Goal: Task Accomplishment & Management: Use online tool/utility

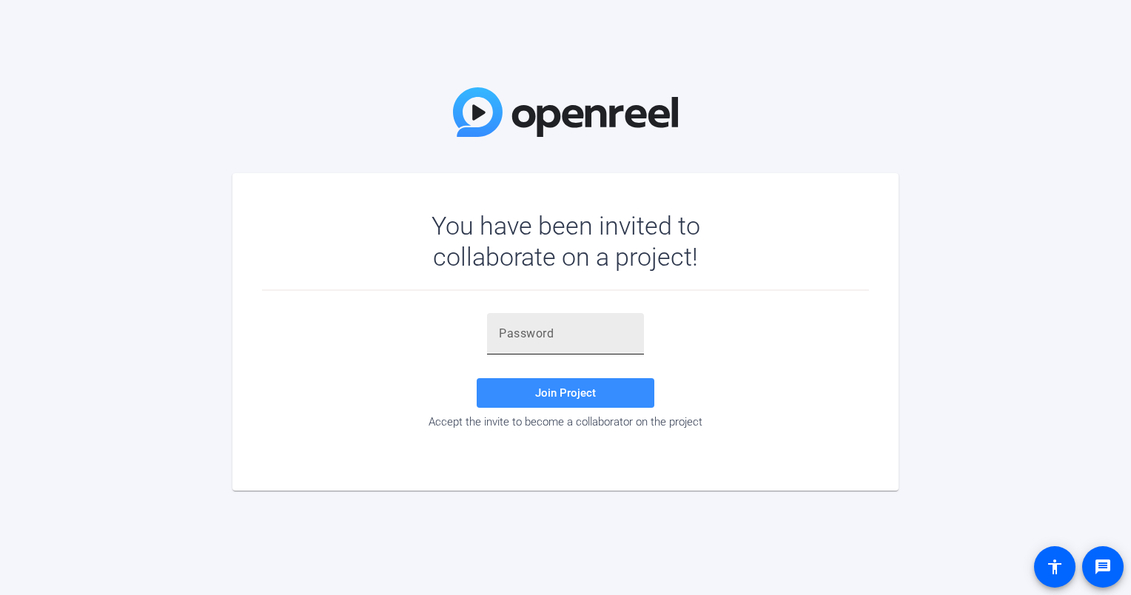
click at [545, 326] on input "text" at bounding box center [565, 334] width 133 height 18
paste input "1&X@YA"
type input "1&X@YA"
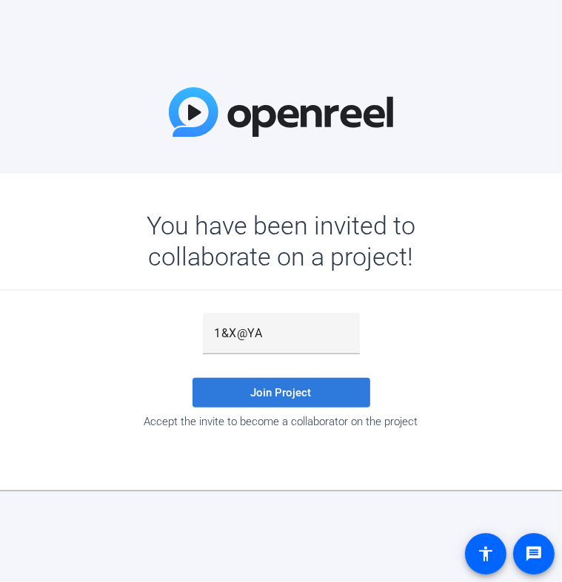
click at [336, 394] on span at bounding box center [281, 393] width 178 height 36
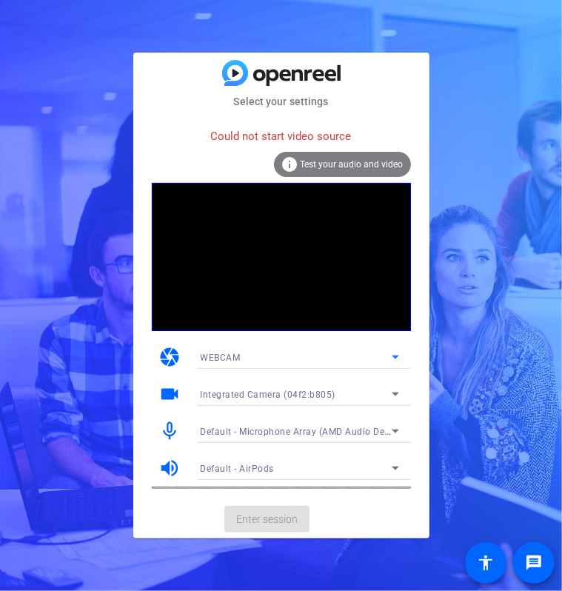
click at [287, 356] on div "WEBCAM" at bounding box center [296, 357] width 191 height 19
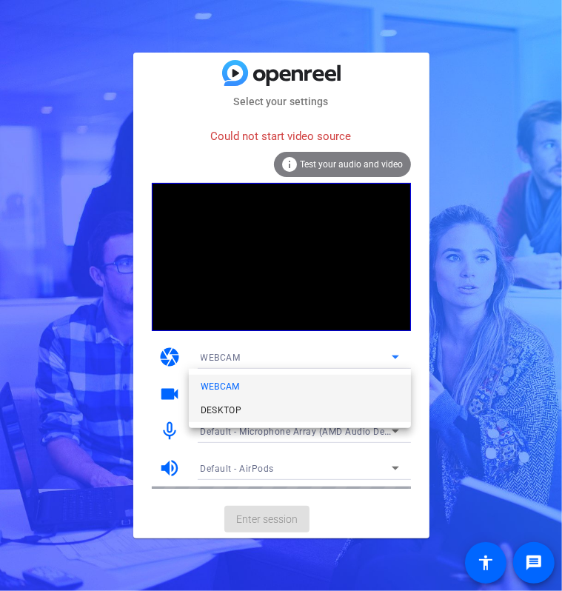
click at [272, 408] on mat-option "DESKTOP" at bounding box center [300, 410] width 222 height 24
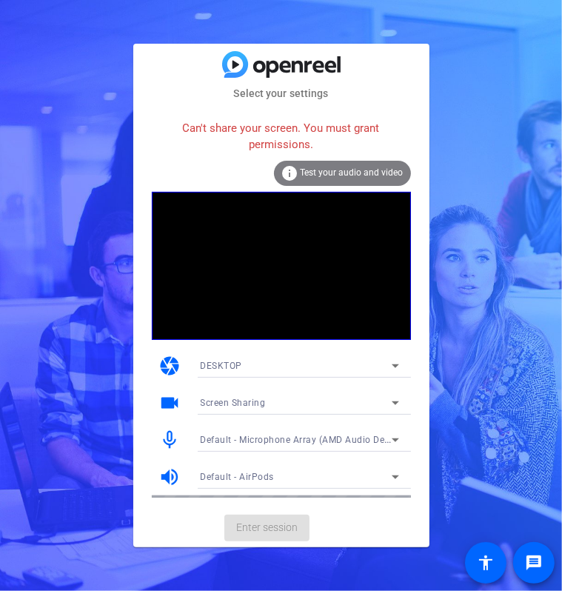
click at [301, 335] on video at bounding box center [281, 266] width 259 height 148
click at [299, 362] on div "DESKTOP" at bounding box center [296, 365] width 191 height 19
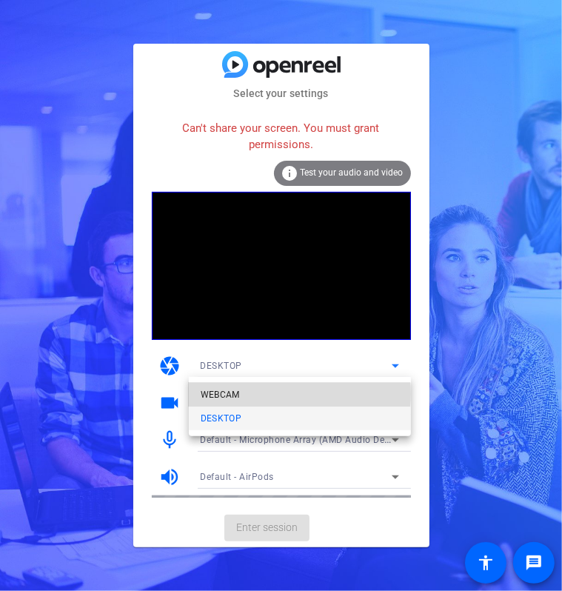
click at [260, 394] on mat-option "WEBCAM" at bounding box center [300, 395] width 222 height 24
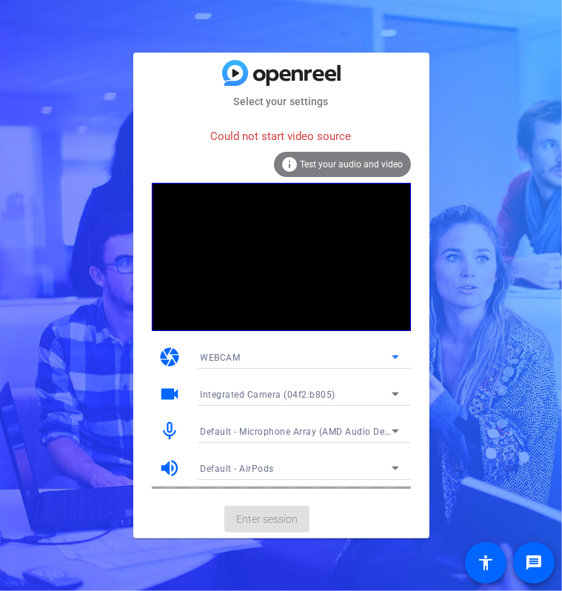
click at [505, 301] on div "Select your settings Could not start video source info Test your audio and vide…" at bounding box center [281, 295] width 562 height 591
click at [366, 395] on div "Integrated Camera (04f2:b805)" at bounding box center [296, 394] width 191 height 19
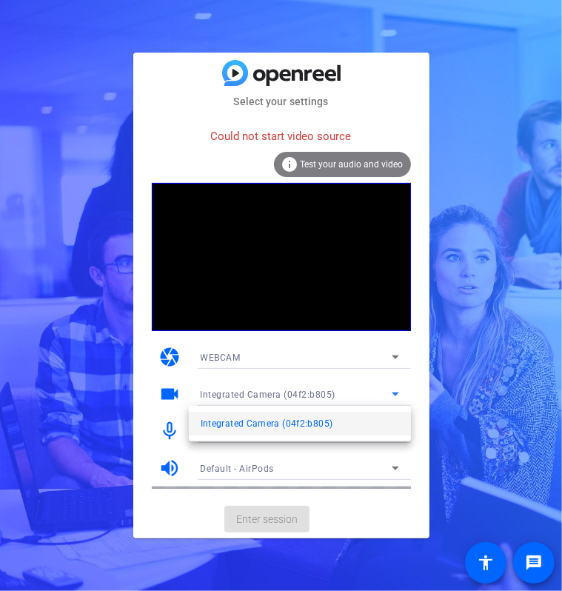
click at [309, 432] on mat-option "Integrated Camera (04f2:b805)" at bounding box center [300, 423] width 222 height 24
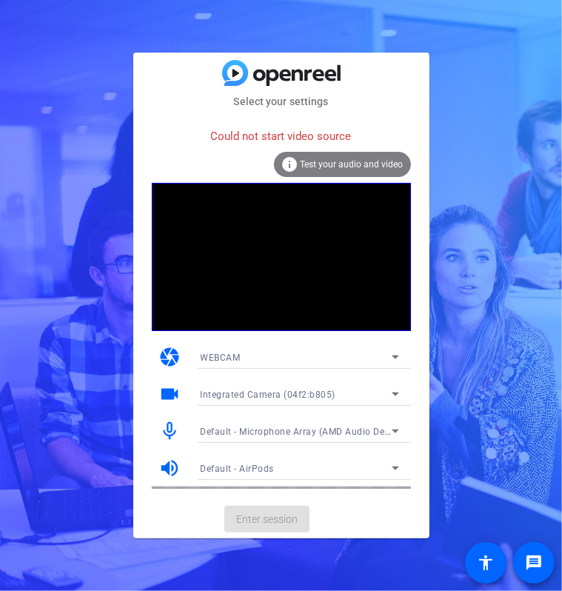
click at [486, 195] on div "Select your settings Could not start video source info Test your audio and vide…" at bounding box center [281, 295] width 562 height 591
click at [373, 164] on span "Test your audio and video" at bounding box center [351, 164] width 103 height 10
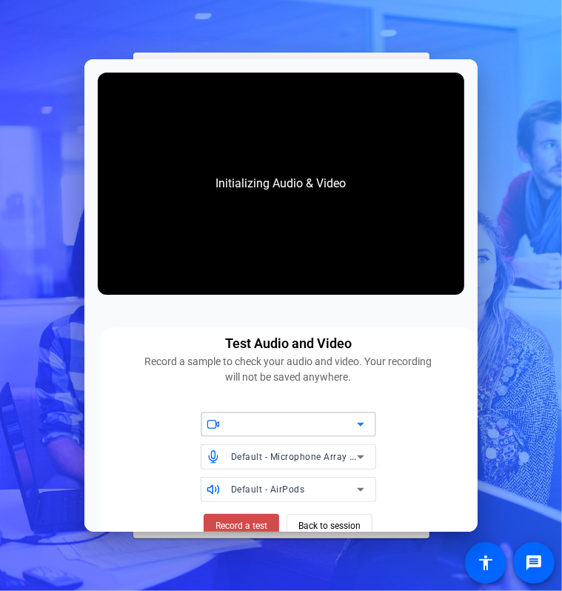
click at [232, 522] on span "Record a test" at bounding box center [241, 525] width 52 height 13
click at [329, 522] on span "Back to session" at bounding box center [329, 525] width 62 height 28
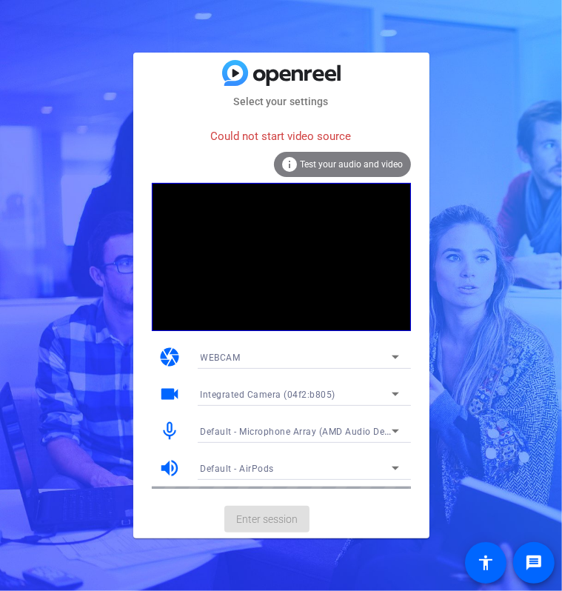
click at [382, 165] on span "Test your audio and video" at bounding box center [351, 164] width 103 height 10
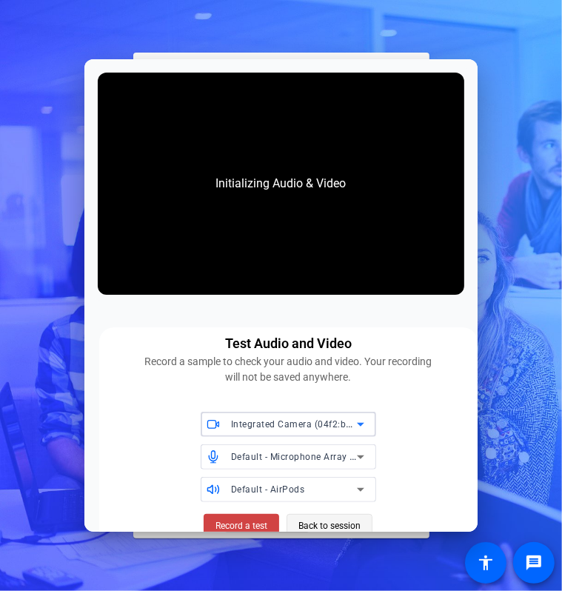
click at [313, 525] on span "Back to session" at bounding box center [329, 525] width 62 height 28
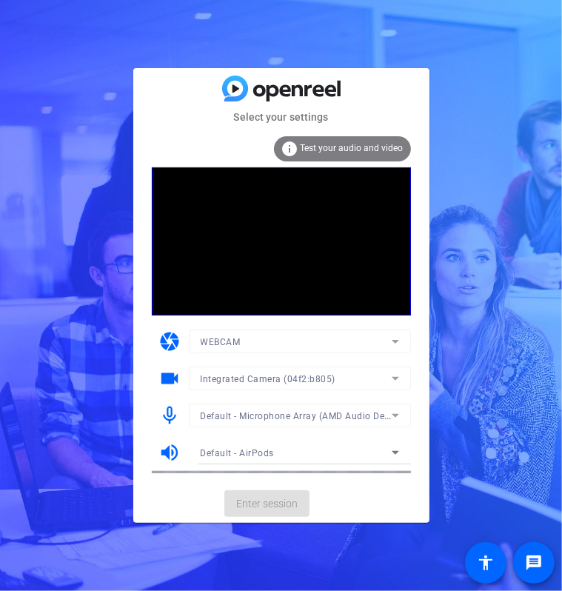
click at [515, 189] on div "Select your settings info Test your audio and video camera WEBCAM videocam Inte…" at bounding box center [281, 295] width 562 height 591
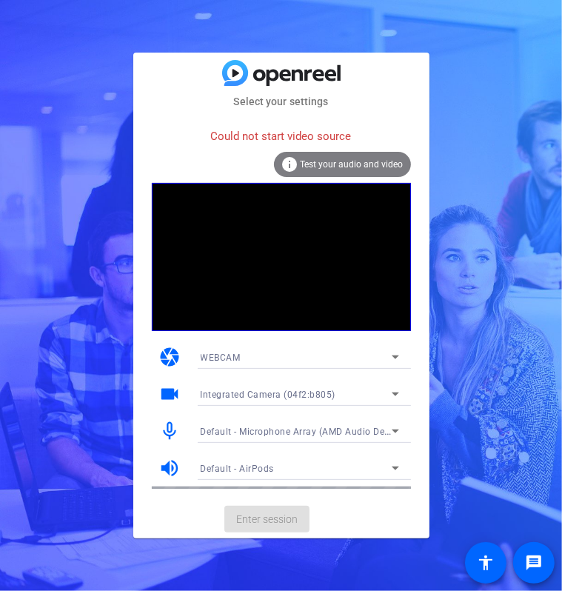
click at [279, 528] on mat-card-actions "Enter session" at bounding box center [281, 519] width 296 height 38
click at [304, 350] on div "WEBCAM" at bounding box center [296, 357] width 191 height 19
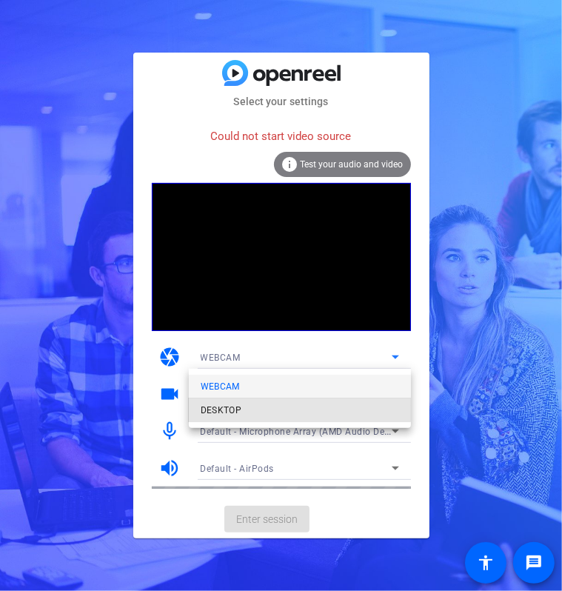
click at [281, 398] on mat-option "DESKTOP" at bounding box center [300, 410] width 222 height 24
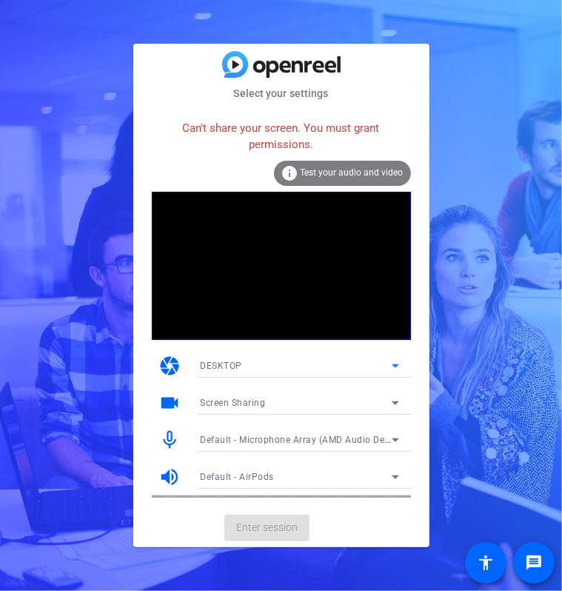
click at [237, 366] on span "DESKTOP" at bounding box center [222, 365] width 42 height 10
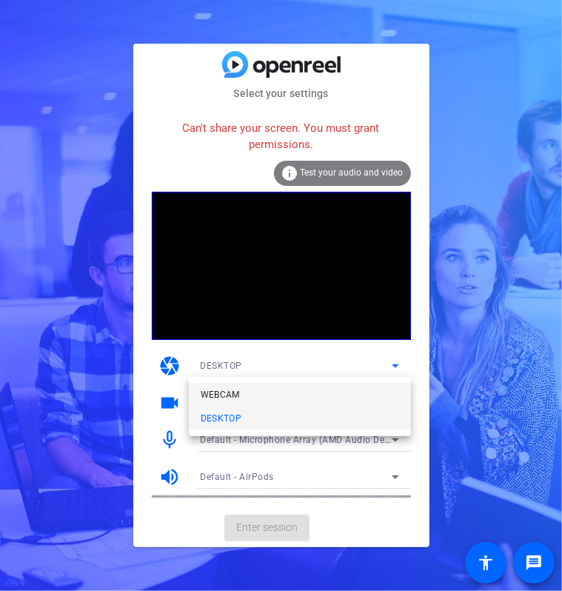
click at [232, 388] on span "WEBCAM" at bounding box center [220, 395] width 39 height 18
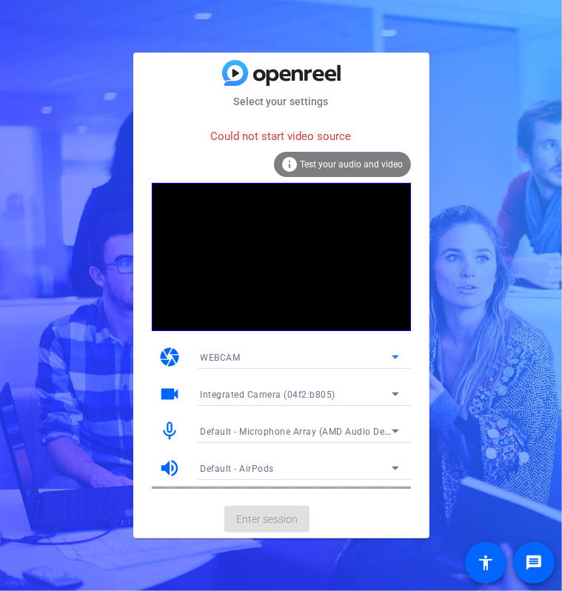
click at [269, 506] on mat-card-actions "Enter session" at bounding box center [281, 519] width 296 height 38
click at [269, 517] on mat-card-actions "Enter session" at bounding box center [281, 519] width 296 height 38
click at [329, 349] on div "WEBCAM" at bounding box center [296, 357] width 191 height 19
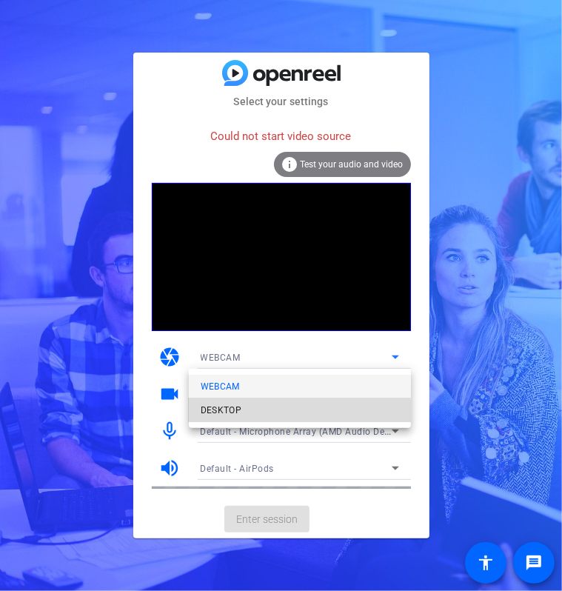
click at [288, 413] on mat-option "DESKTOP" at bounding box center [300, 410] width 222 height 24
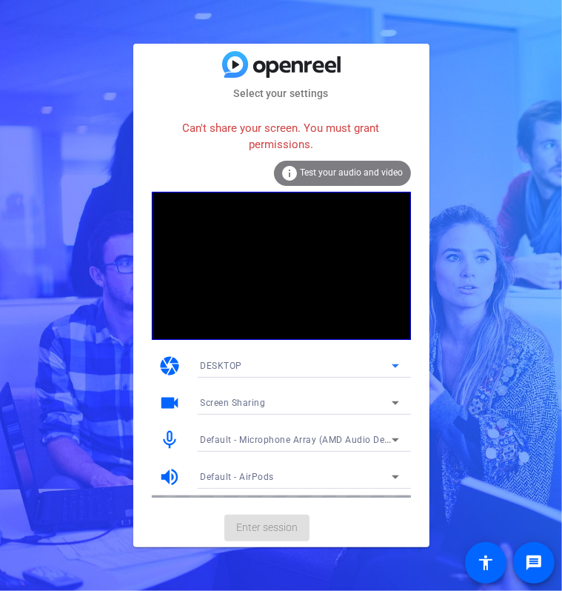
click at [343, 367] on div "DESKTOP" at bounding box center [296, 365] width 191 height 19
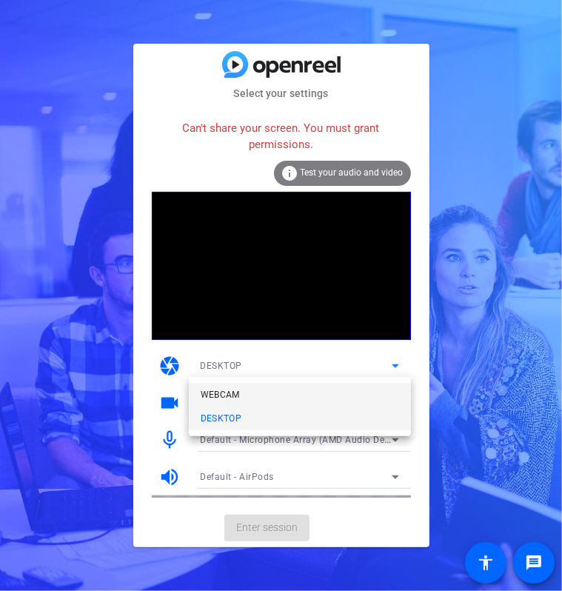
click at [240, 402] on mat-option "WEBCAM" at bounding box center [300, 395] width 222 height 24
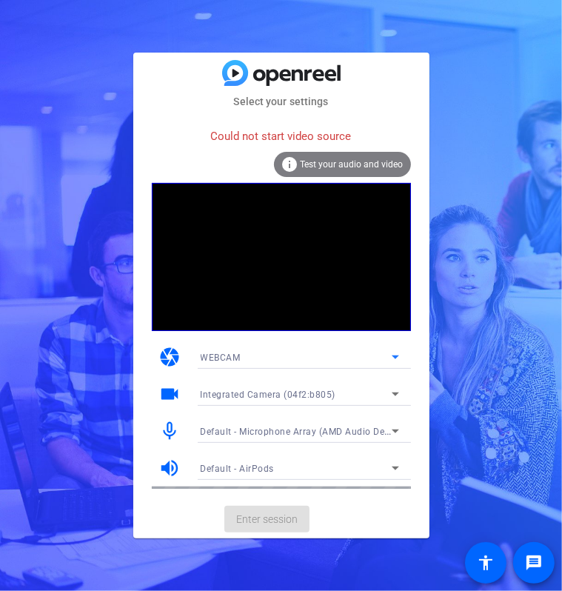
click at [335, 392] on div "Integrated Camera (04f2:b805)" at bounding box center [296, 394] width 191 height 19
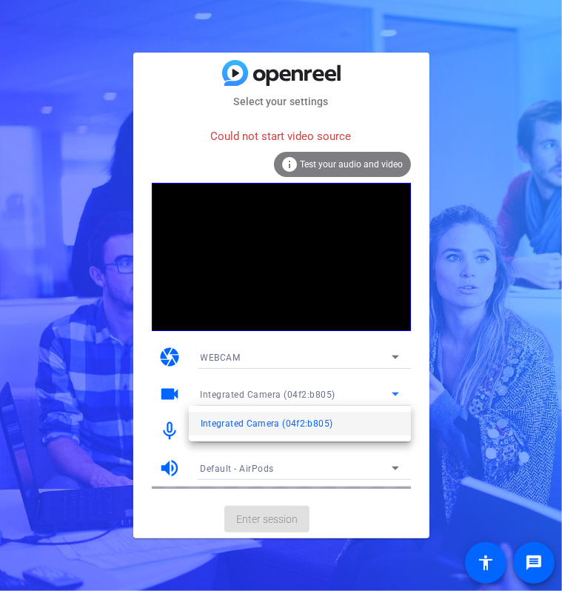
click at [319, 396] on div at bounding box center [281, 295] width 562 height 591
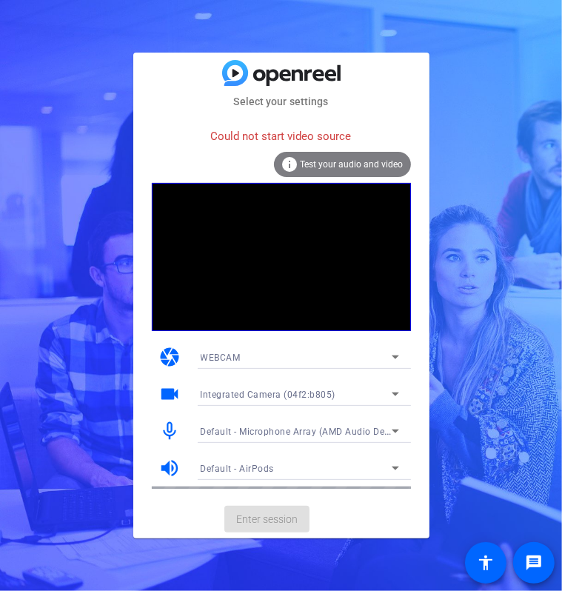
click at [538, 67] on div "Select your settings Could not start video source info Test your audio and vide…" at bounding box center [281, 295] width 562 height 591
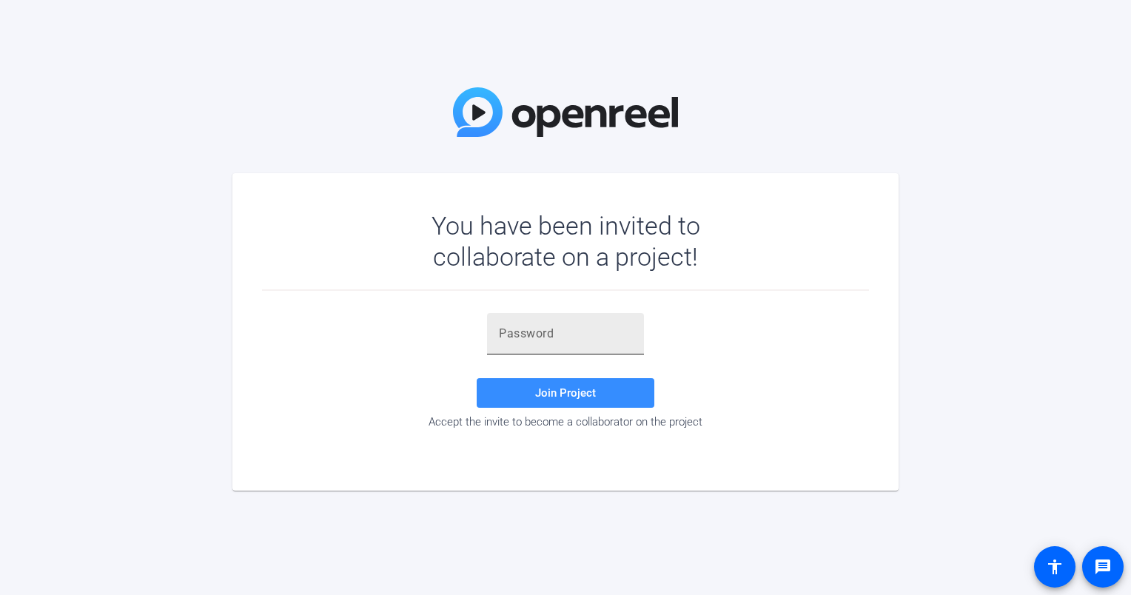
click at [565, 335] on input "text" at bounding box center [565, 334] width 133 height 18
paste input "I have been having trouble on and off all week with my webcam. Sometimes when I…"
click at [565, 320] on div "I have been having trouble on and off all week with my webcam. Sometimes when I…" at bounding box center [565, 333] width 133 height 41
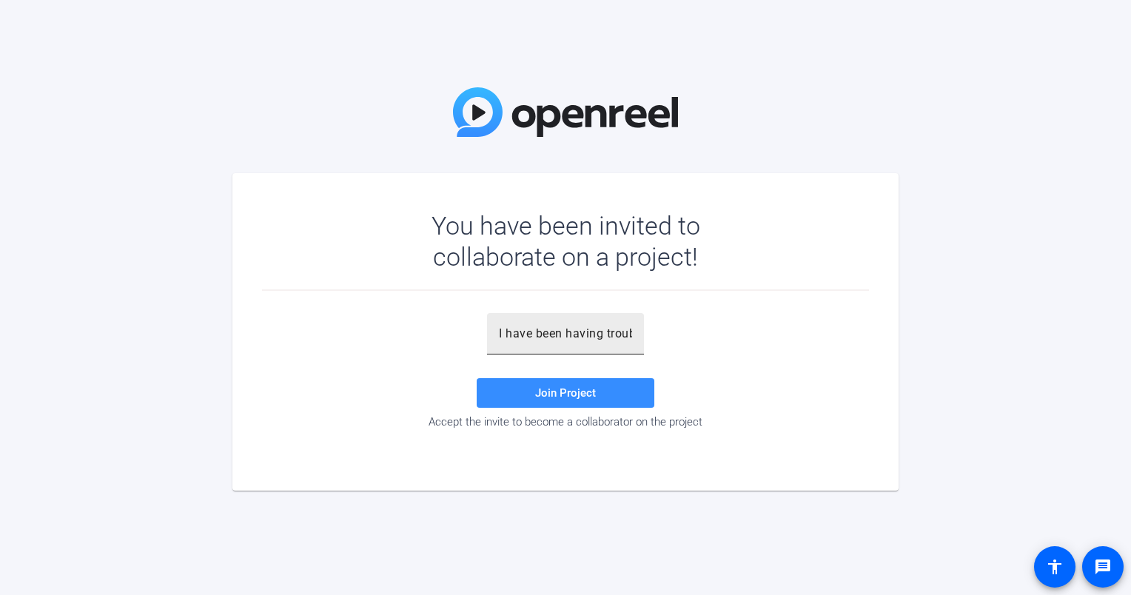
scroll to position [0, 0]
click at [564, 323] on div "I have been having trouble on and off all week with my webcam. Sometimes when I…" at bounding box center [565, 333] width 133 height 41
click at [562, 329] on input "I have been having trouble on and off all week with my webcam. Sometimes when I…" at bounding box center [565, 334] width 133 height 18
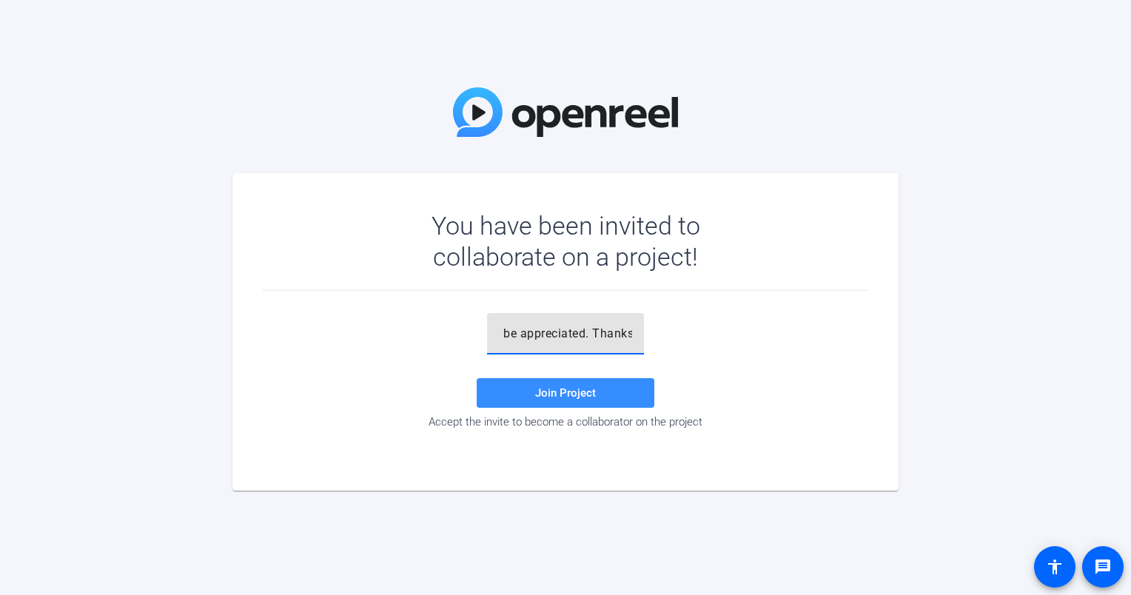
click at [562, 329] on input "I have been having trouble on and off all week with my webcam. Sometimes when I…" at bounding box center [565, 334] width 133 height 18
paste input "1&X@YA"
type input "1&X@YA"
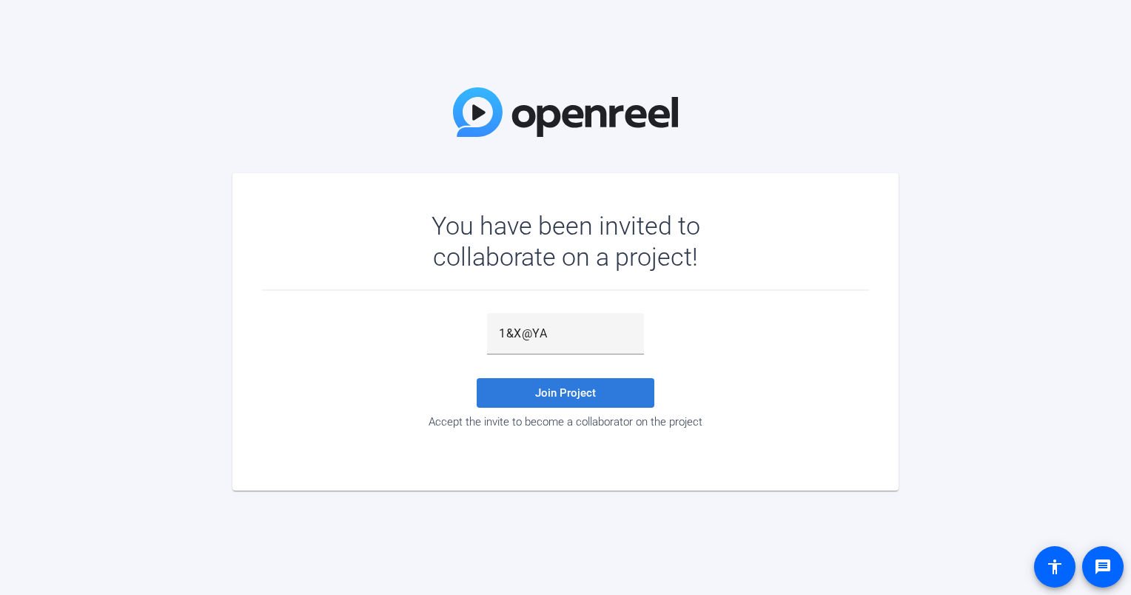
click at [555, 392] on span "Join Project" at bounding box center [565, 392] width 61 height 13
